Goal: Task Accomplishment & Management: Manage account settings

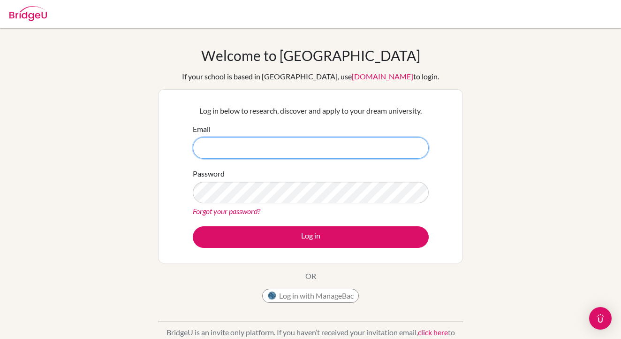
type input "john_james@ofs.edu.sg"
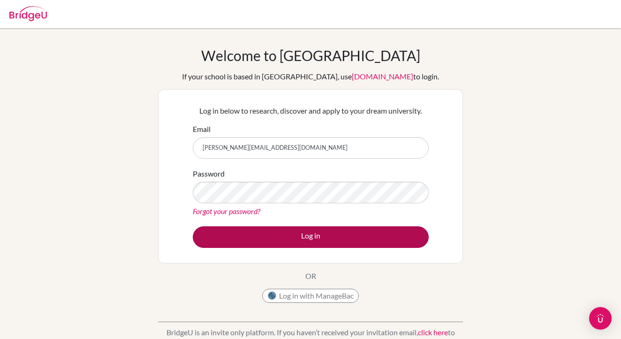
click at [249, 238] on button "Log in" at bounding box center [311, 237] width 236 height 22
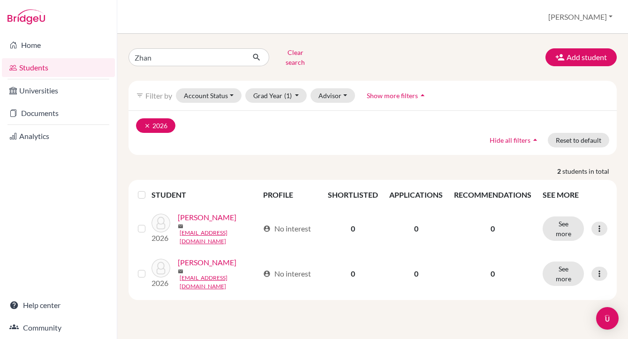
click at [147, 122] on icon "clear" at bounding box center [147, 125] width 7 height 7
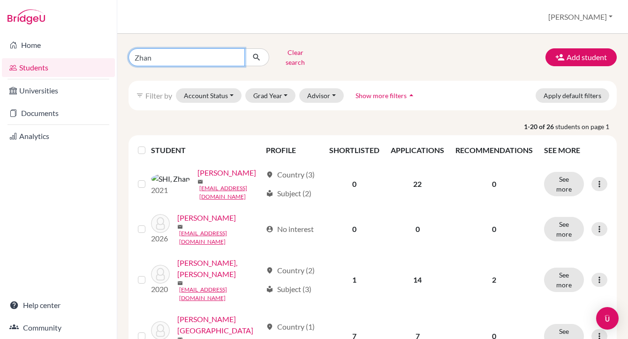
click at [160, 56] on input "Zhan" at bounding box center [186, 57] width 116 height 18
type input "Z"
type input "Kohli"
click at [257, 54] on button "submit" at bounding box center [256, 57] width 25 height 18
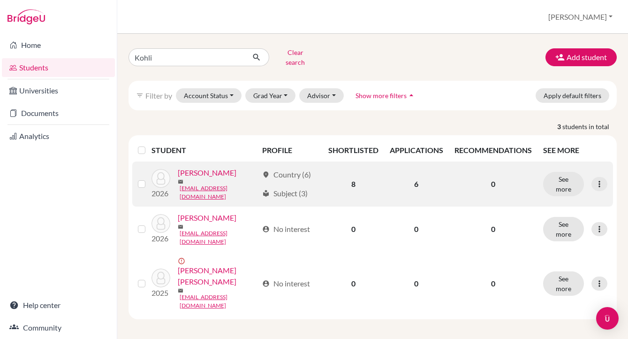
click at [214, 171] on link "[PERSON_NAME]" at bounding box center [207, 172] width 59 height 11
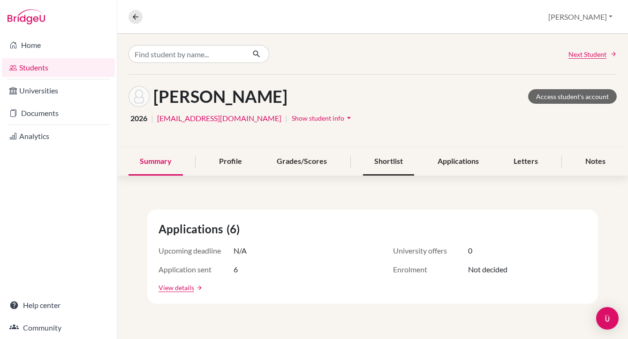
click at [388, 161] on div "Shortlist" at bounding box center [388, 162] width 51 height 28
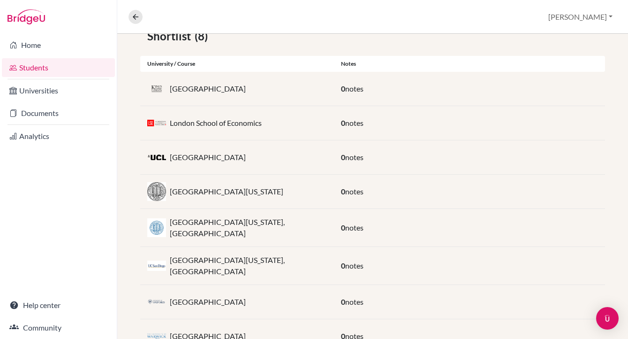
scroll to position [181, 0]
click at [233, 83] on div "[GEOGRAPHIC_DATA]" at bounding box center [237, 89] width 194 height 19
click at [215, 88] on p "[GEOGRAPHIC_DATA]" at bounding box center [208, 88] width 76 height 11
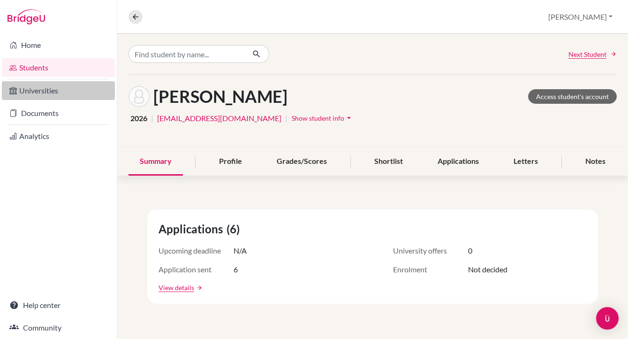
click at [39, 93] on link "Universities" at bounding box center [58, 90] width 113 height 19
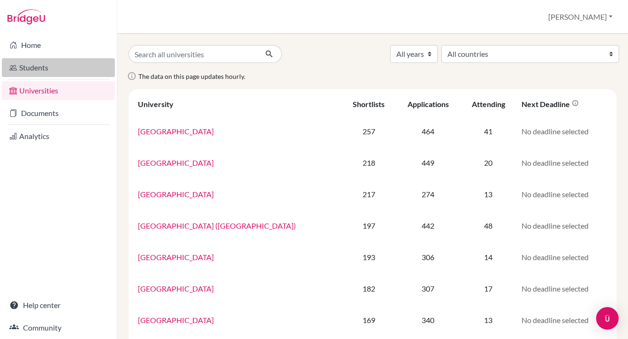
click at [44, 67] on link "Students" at bounding box center [58, 67] width 113 height 19
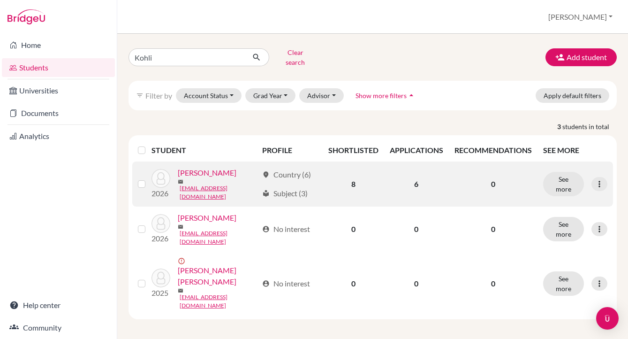
click at [196, 171] on link "[PERSON_NAME]" at bounding box center [207, 172] width 59 height 11
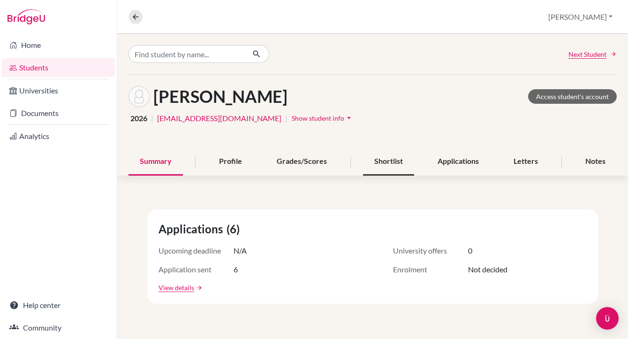
click at [387, 160] on div "Shortlist" at bounding box center [388, 162] width 51 height 28
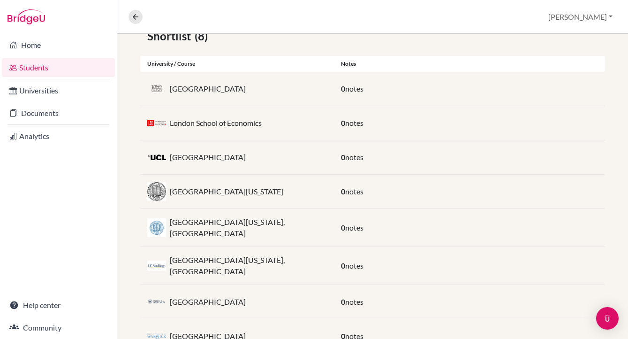
scroll to position [187, 0]
